Goal: Use online tool/utility: Utilize a website feature to perform a specific function

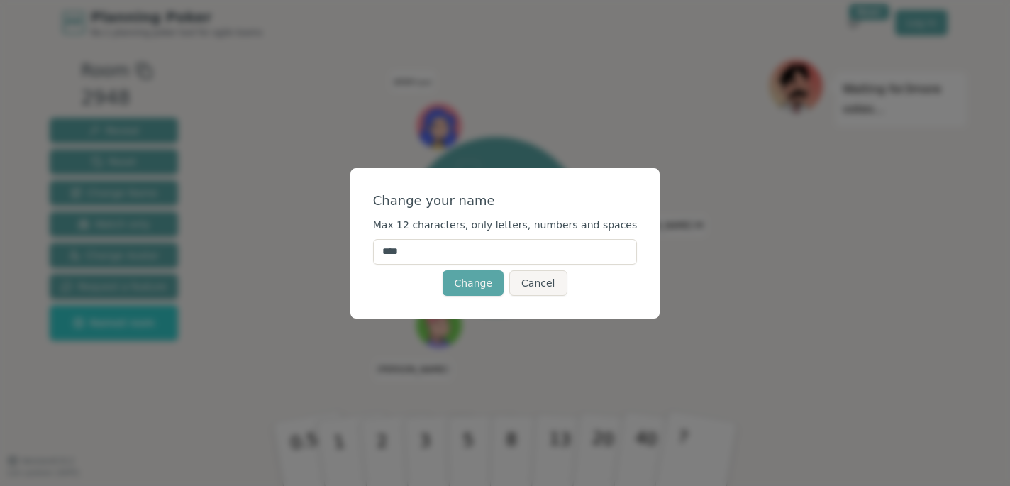
drag, startPoint x: 333, startPoint y: 254, endPoint x: 306, endPoint y: 254, distance: 26.2
click at [373, 254] on input "****" at bounding box center [505, 252] width 265 height 26
type input "******"
click at [478, 277] on button "Change" at bounding box center [473, 283] width 61 height 26
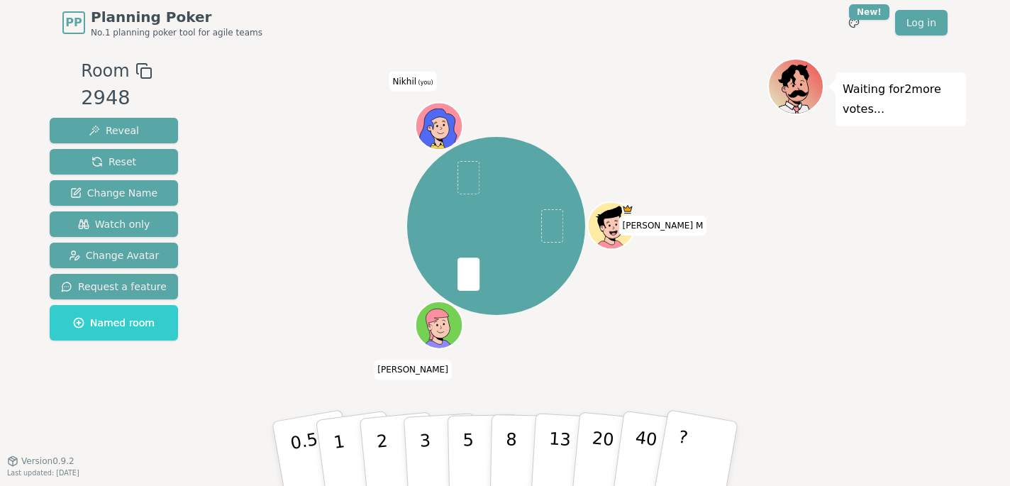
click at [441, 123] on icon at bounding box center [440, 123] width 37 height 6
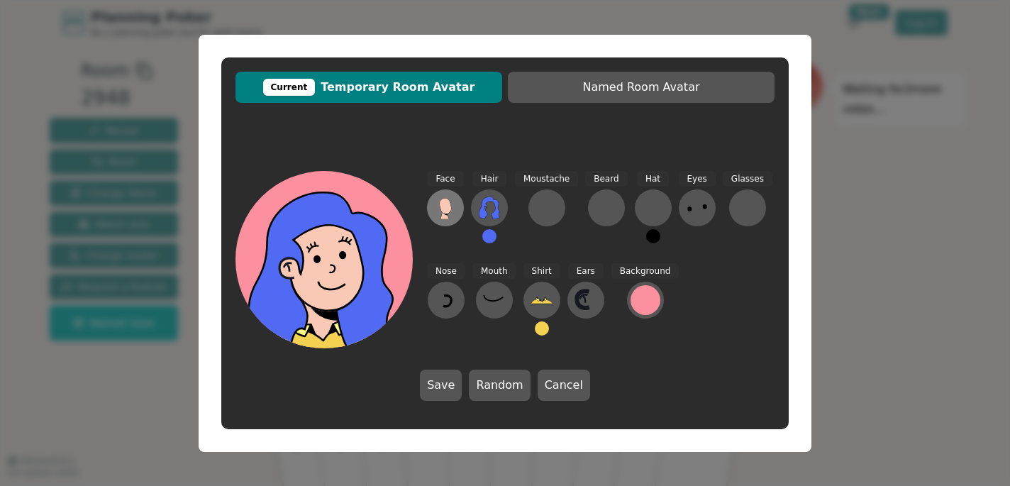
click at [455, 209] on icon at bounding box center [445, 208] width 23 height 23
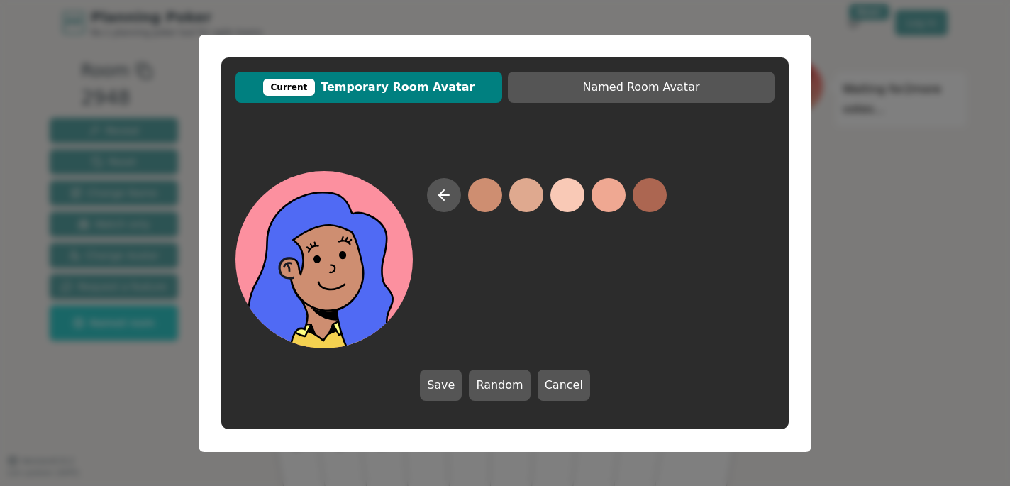
click at [497, 192] on button at bounding box center [485, 195] width 34 height 34
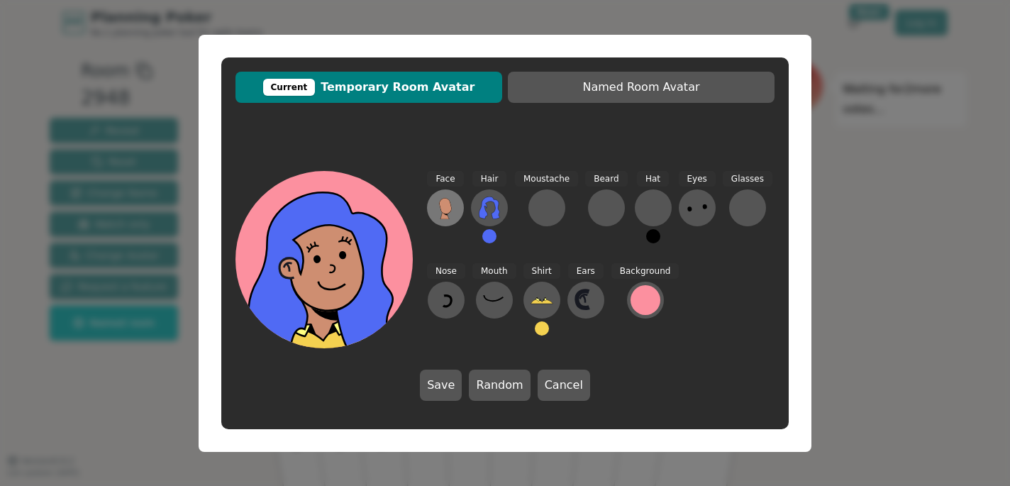
click at [436, 211] on icon at bounding box center [445, 208] width 23 height 23
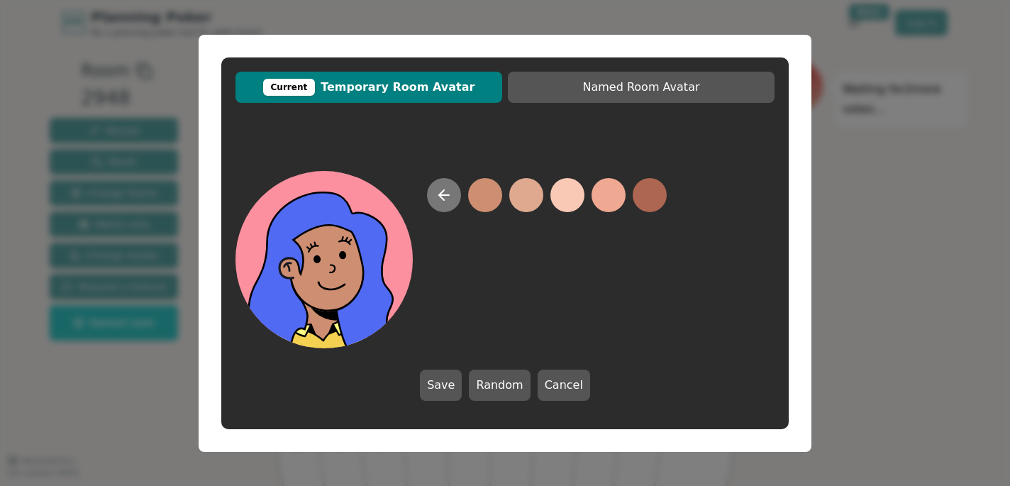
click at [448, 199] on icon at bounding box center [444, 195] width 17 height 17
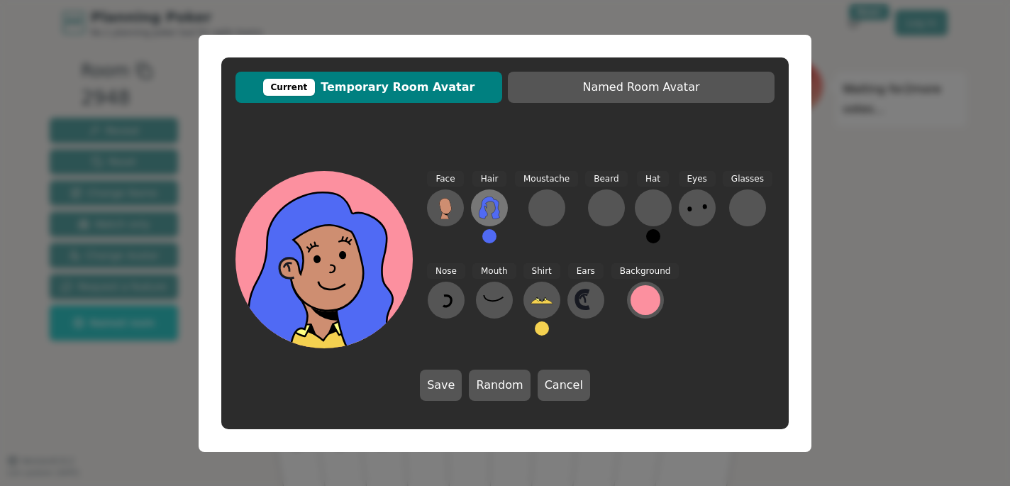
click at [486, 199] on icon at bounding box center [489, 208] width 21 height 23
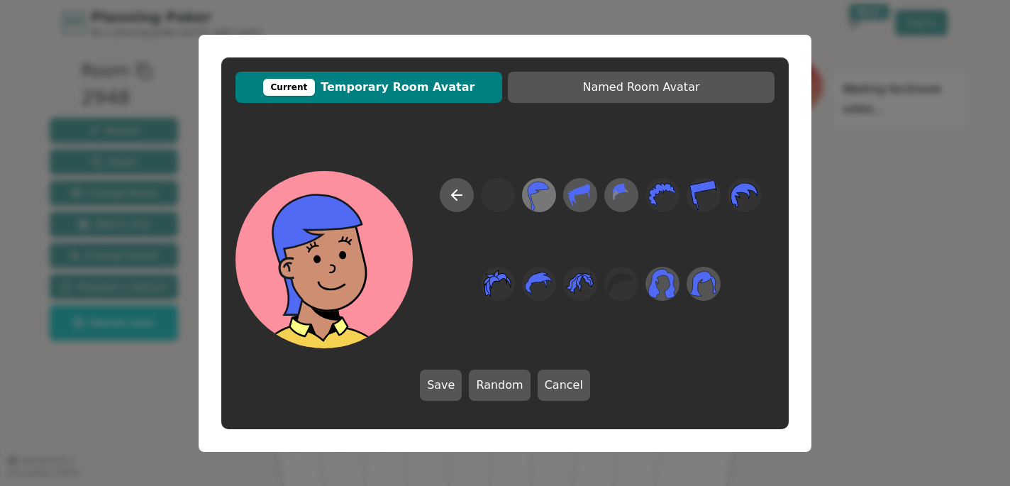
click at [550, 197] on icon at bounding box center [539, 195] width 28 height 32
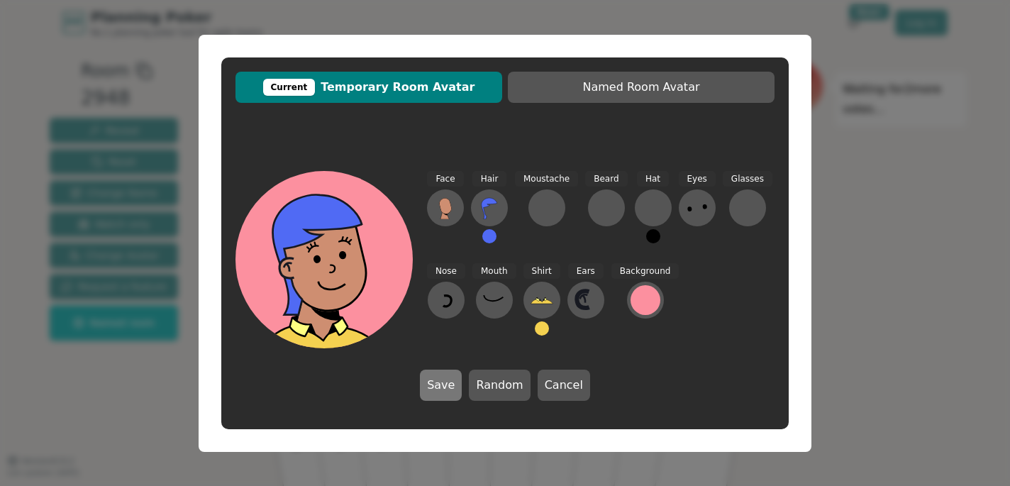
click at [435, 386] on button "Save" at bounding box center [441, 385] width 42 height 31
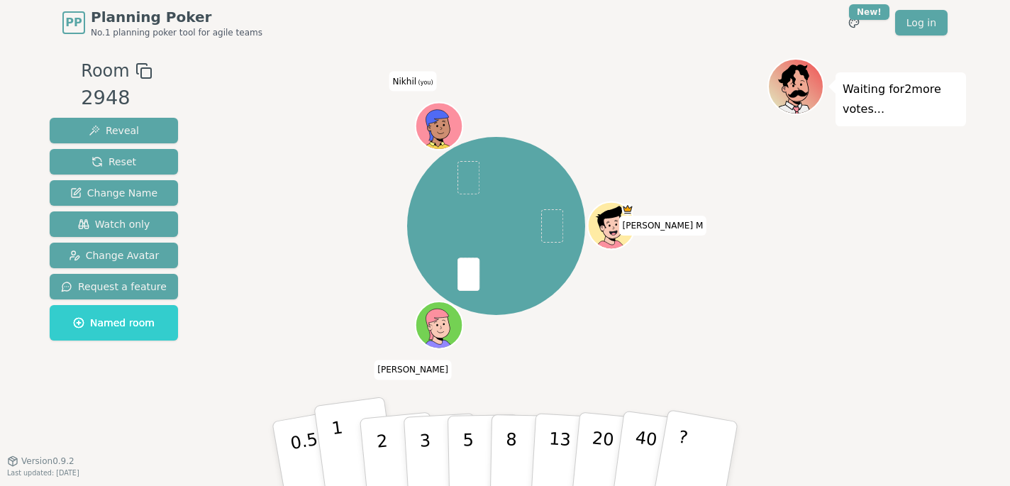
click at [349, 453] on button "1" at bounding box center [356, 454] width 84 height 115
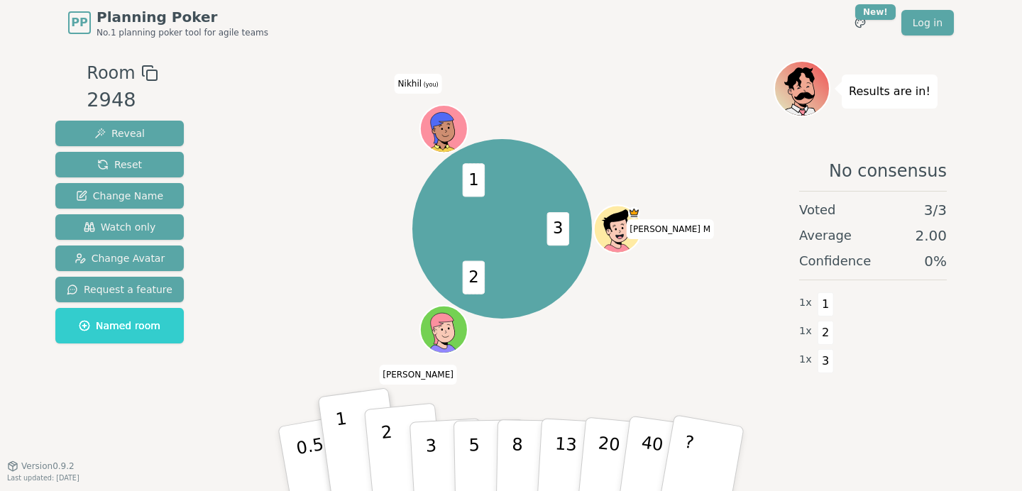
click at [386, 456] on p "2" at bounding box center [389, 460] width 18 height 77
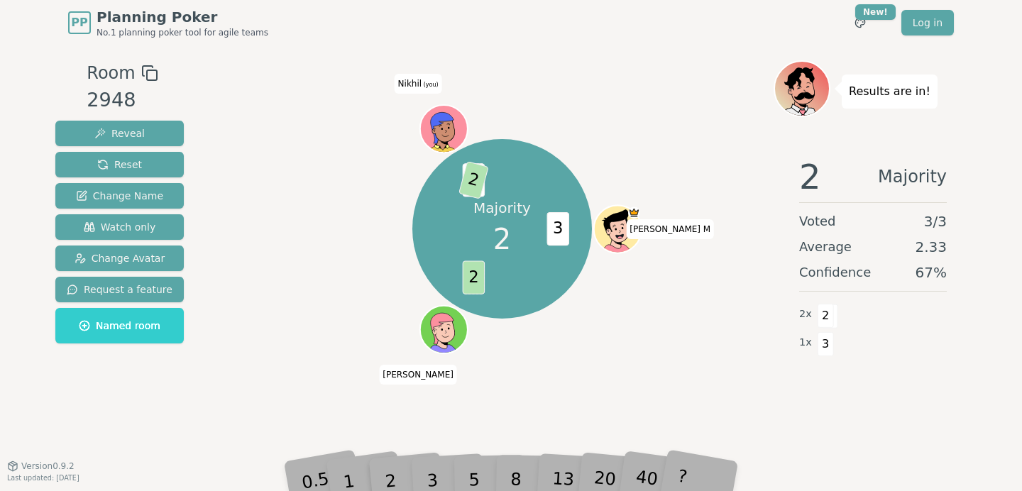
click at [427, 485] on div "PP Planning Poker No.1 planning poker tool for agile teams Toggle theme New! Lo…" at bounding box center [511, 245] width 1022 height 491
click at [483, 182] on span "1" at bounding box center [474, 179] width 23 height 33
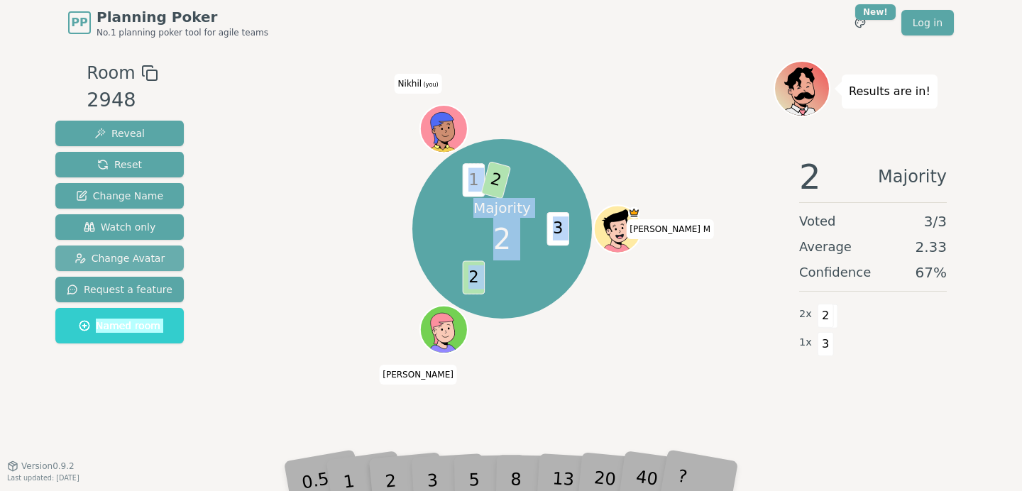
drag, startPoint x: 487, startPoint y: 190, endPoint x: 167, endPoint y: 269, distance: 329.5
click at [167, 269] on div "Room 2948 Reveal Reset Change Name Watch only Change Avatar Request a feature N…" at bounding box center [511, 255] width 922 height 390
click at [479, 226] on div "Majority 2" at bounding box center [501, 229] width 106 height 106
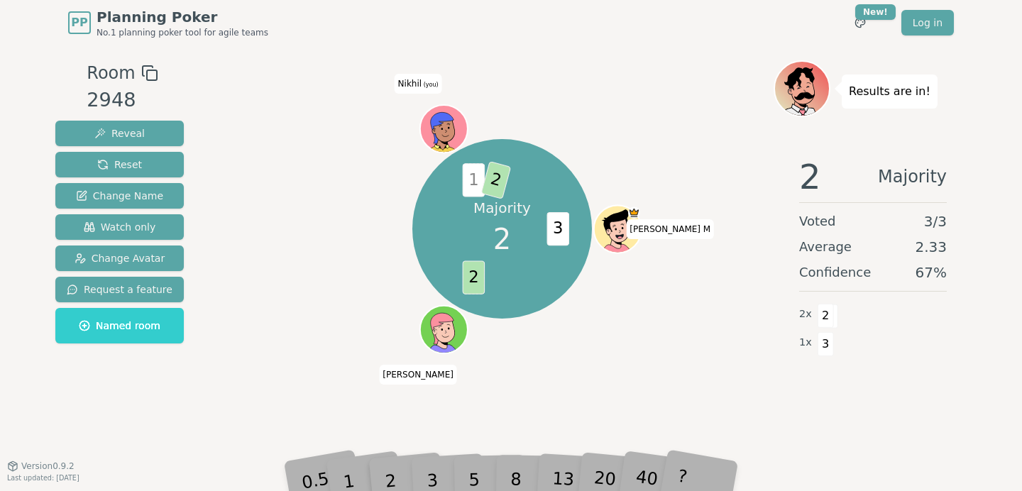
click at [493, 180] on span "2" at bounding box center [496, 180] width 31 height 38
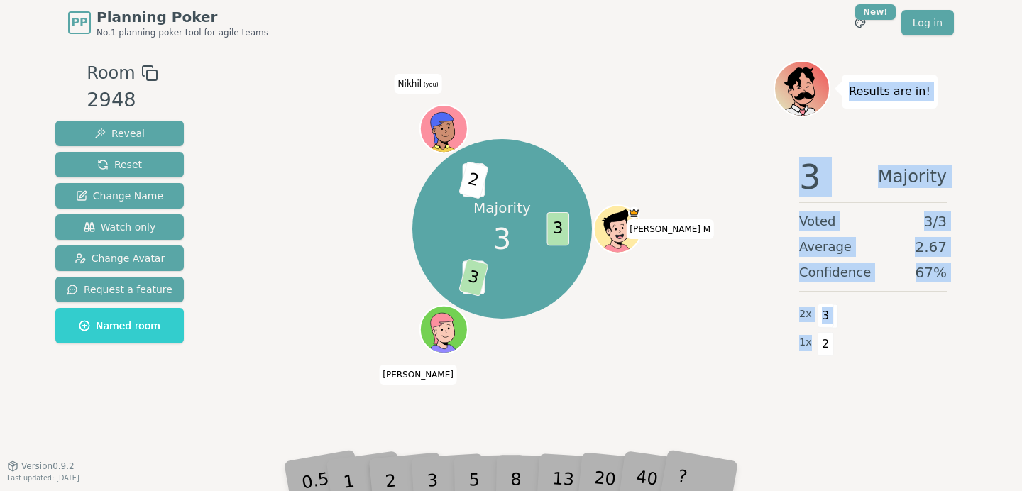
drag, startPoint x: 490, startPoint y: 184, endPoint x: 379, endPoint y: 502, distance: 336.1
click at [379, 485] on html "PP Planning Poker No.1 planning poker tool for agile teams Toggle theme New! Lo…" at bounding box center [511, 245] width 1022 height 491
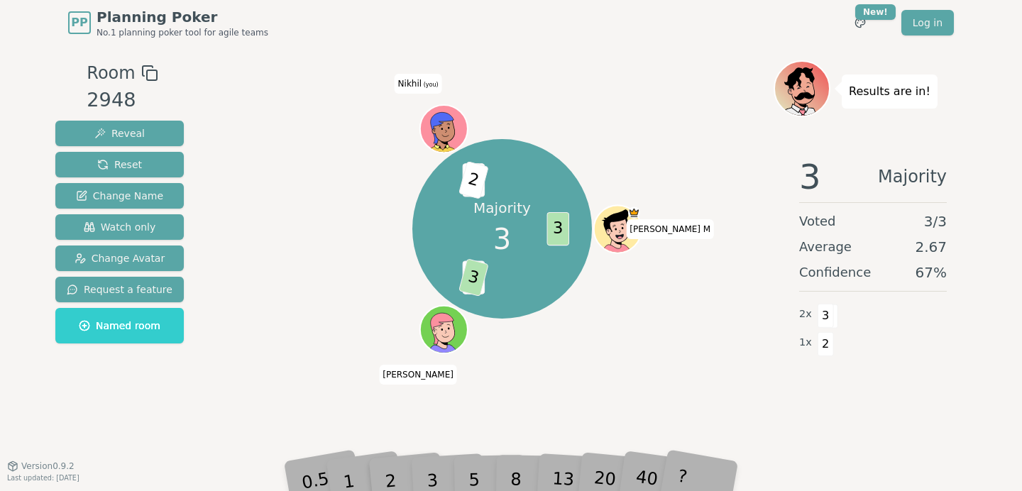
click at [431, 479] on div "3" at bounding box center [446, 459] width 45 height 52
